Goal: Download file/media

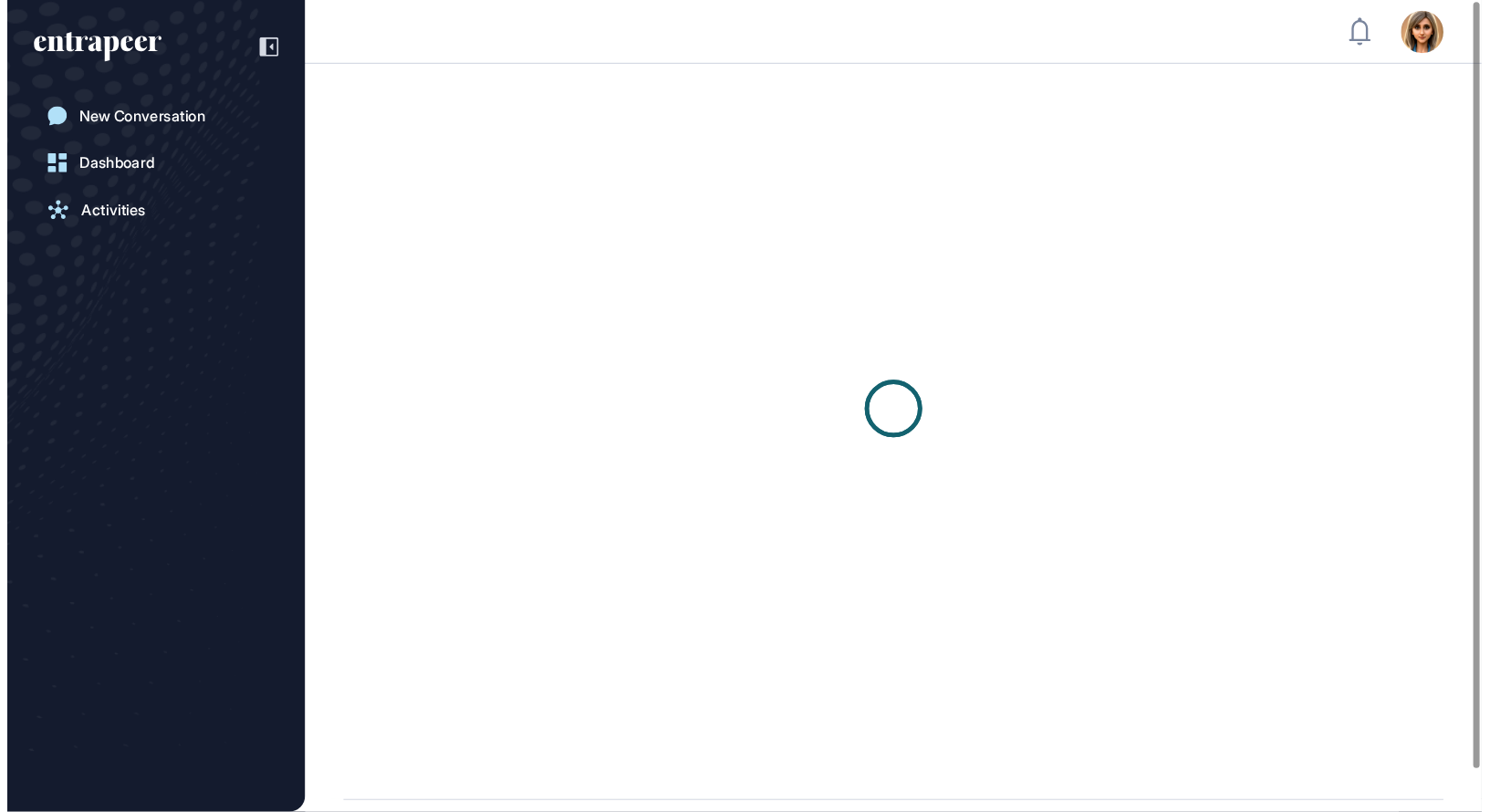
scroll to position [1, 1]
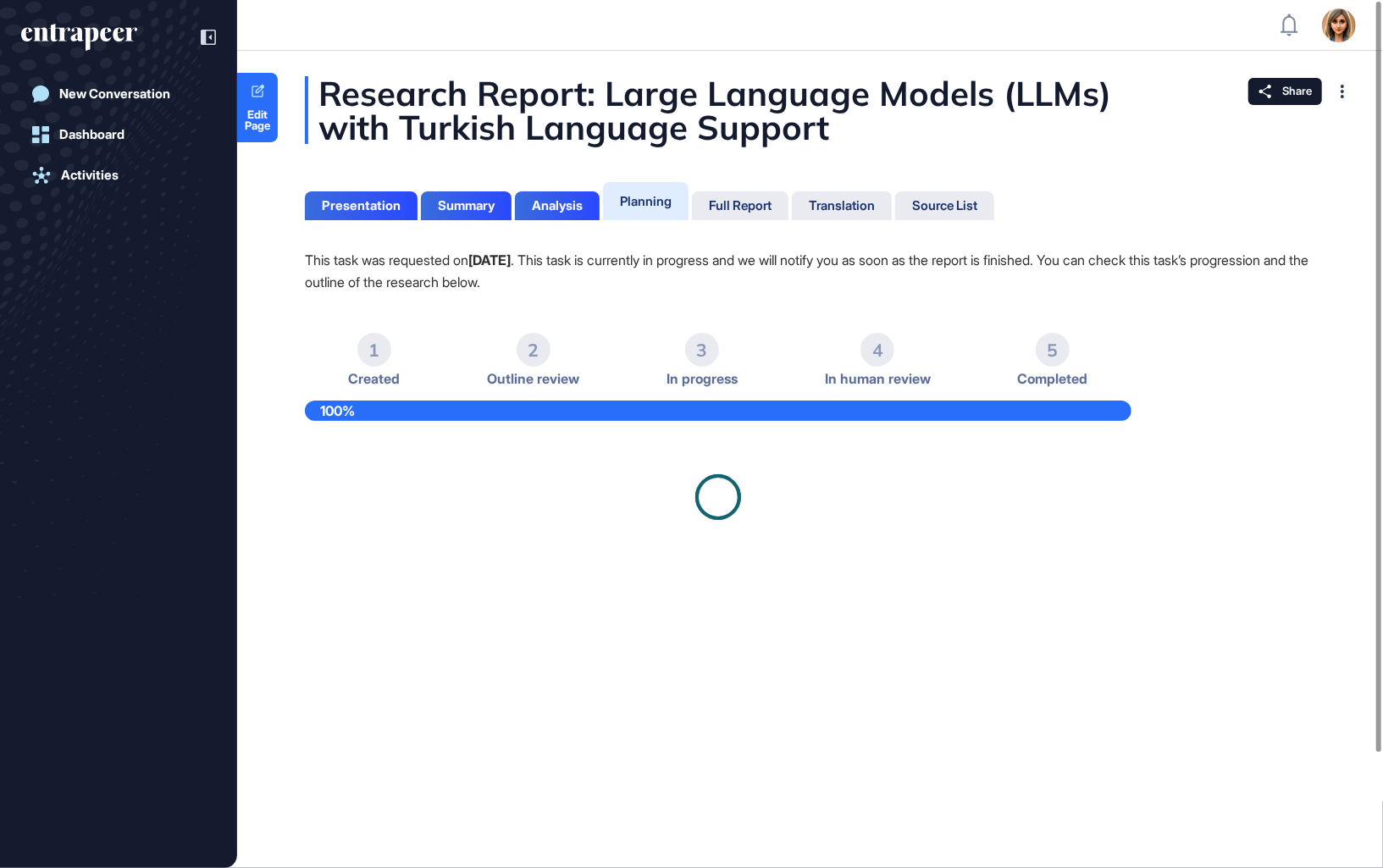
click at [210, 38] on icon at bounding box center [210, 37] width 3 height 5
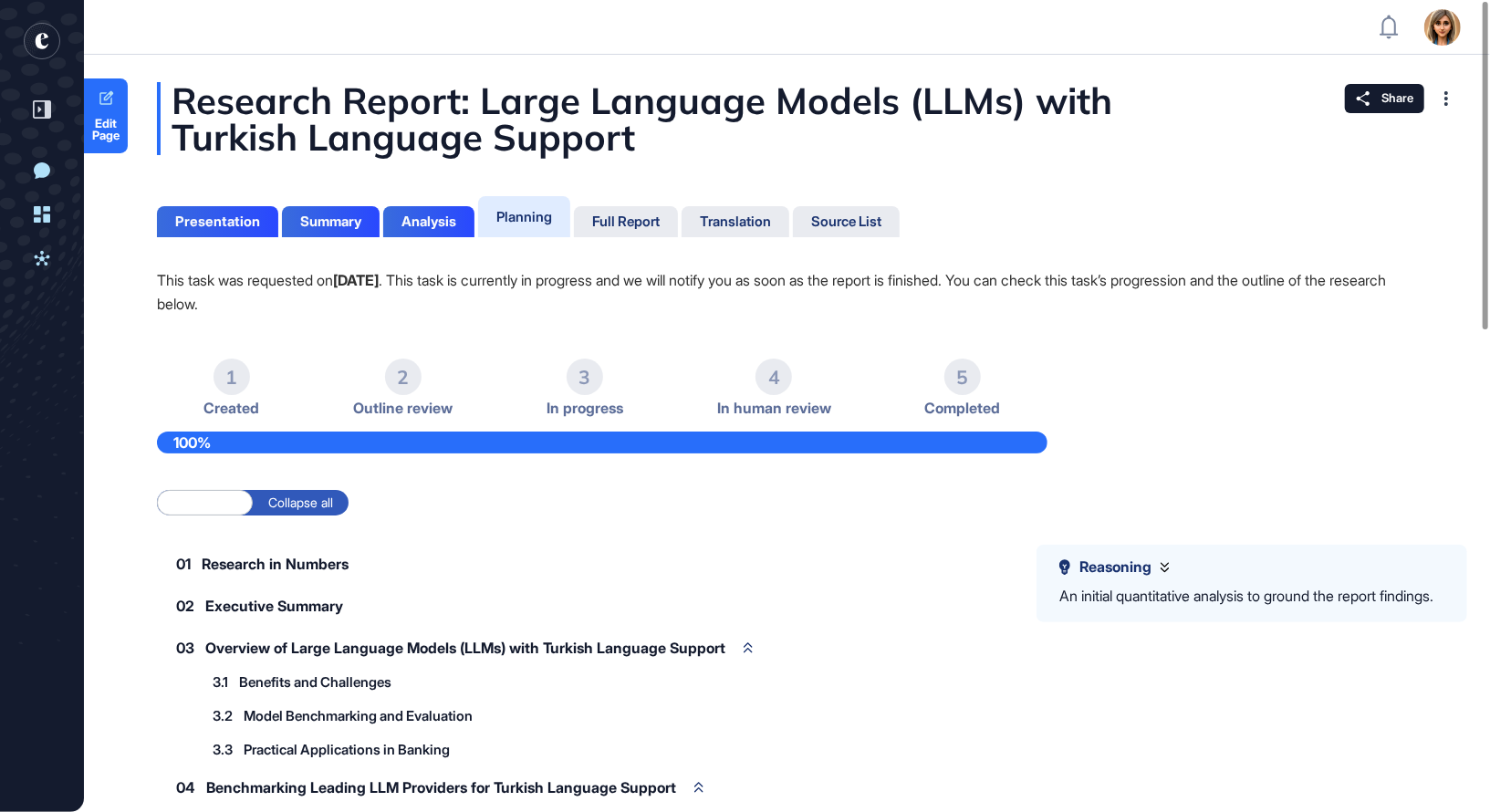
scroll to position [0, 0]
click at [642, 215] on div "Full Report" at bounding box center [625, 221] width 68 height 16
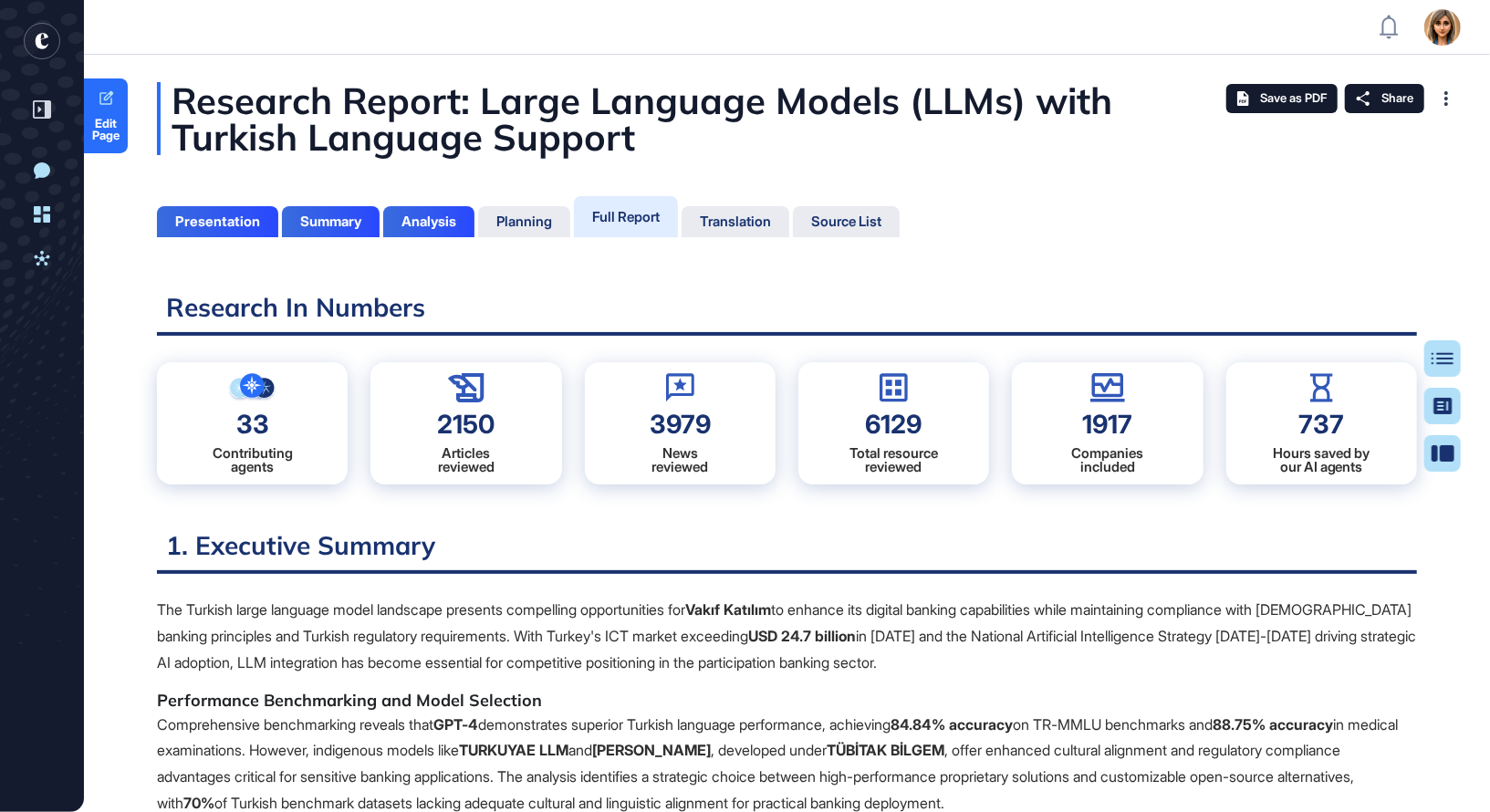
scroll to position [8, 1]
click at [1249, 529] on h2 "1. Executive Summary" at bounding box center [786, 551] width 1259 height 45
click at [1263, 529] on h2 "1. Executive Summary" at bounding box center [786, 551] width 1259 height 45
click at [1263, 99] on div "Save as PDF" at bounding box center [1281, 98] width 112 height 30
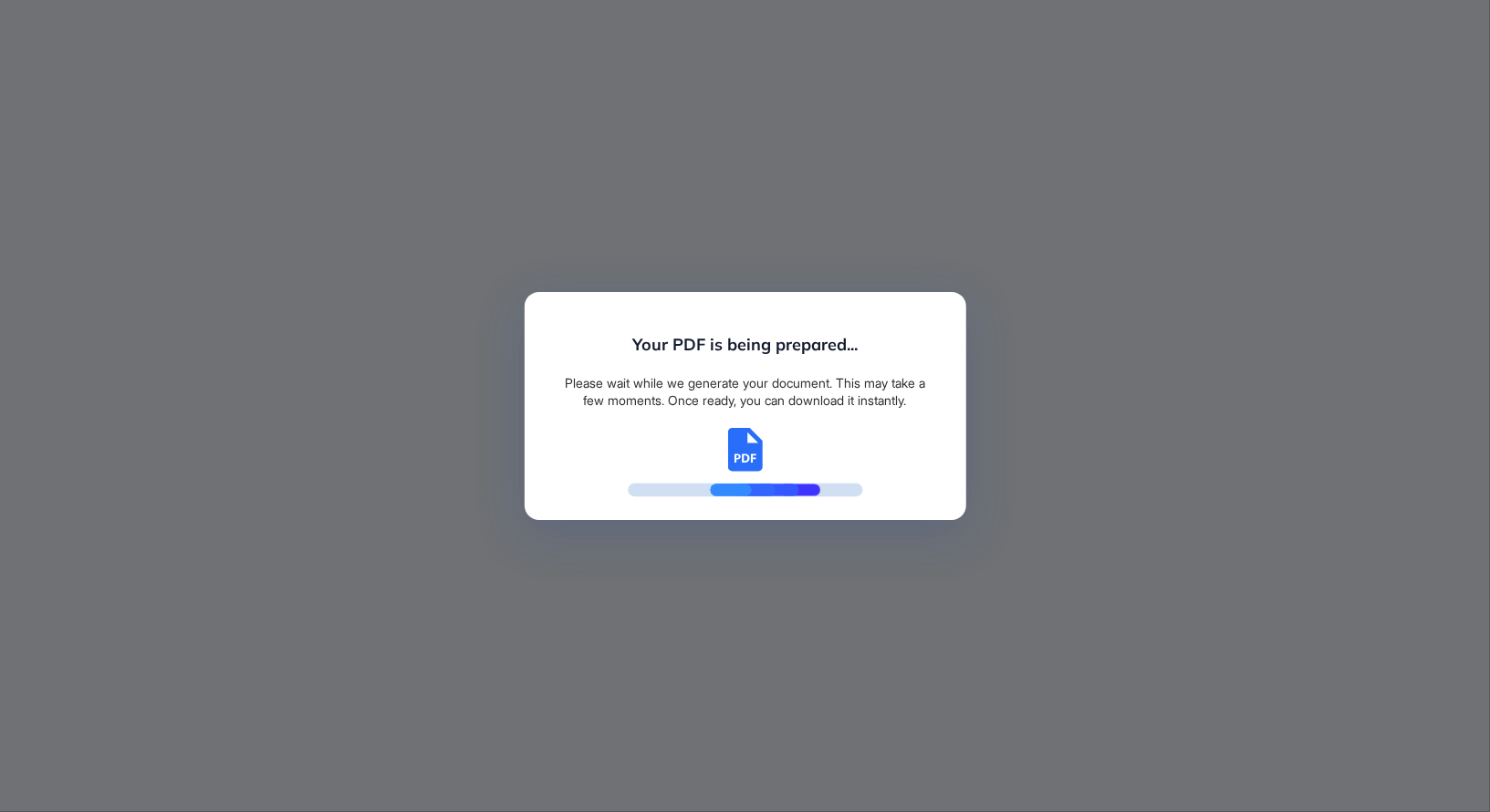
scroll to position [721, 5]
